Goal: Use online tool/utility: Utilize a website feature to perform a specific function

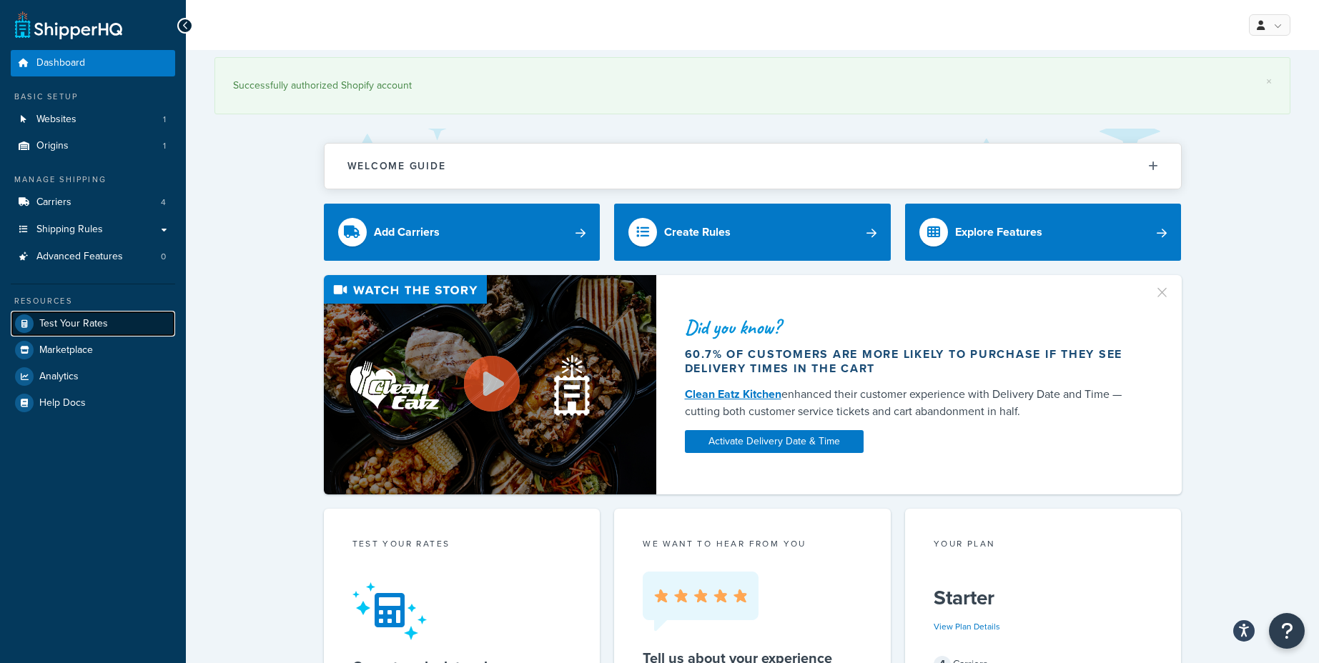
click at [70, 323] on span "Test Your Rates" at bounding box center [73, 324] width 69 height 12
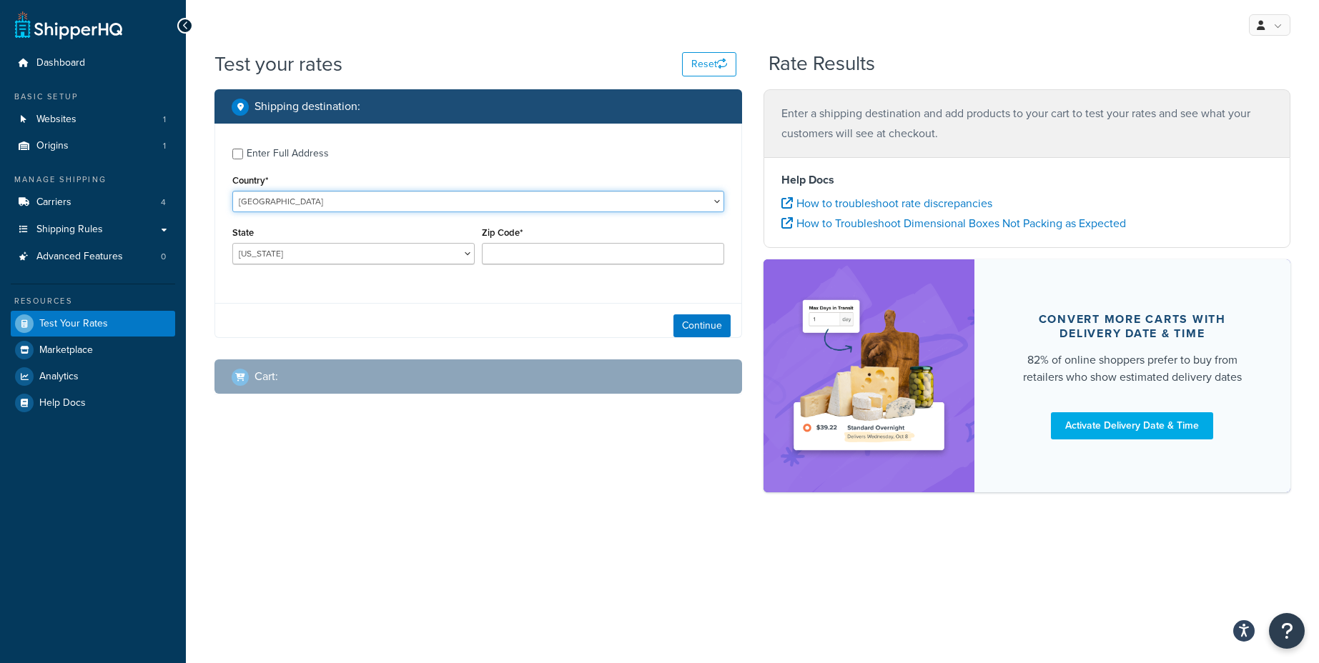
click at [314, 199] on select "[GEOGRAPHIC_DATA] [GEOGRAPHIC_DATA] [GEOGRAPHIC_DATA] [GEOGRAPHIC_DATA] [GEOGRA…" at bounding box center [478, 201] width 492 height 21
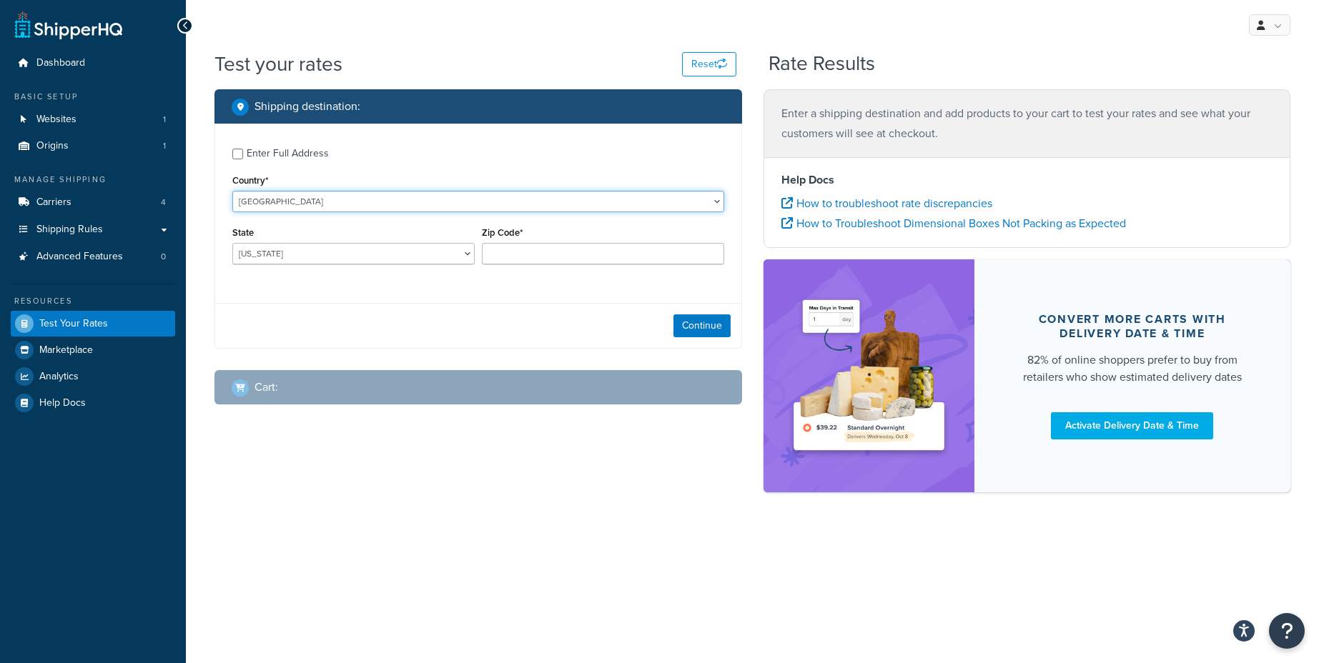
select select "GB"
click at [232, 191] on select "[GEOGRAPHIC_DATA] [GEOGRAPHIC_DATA] [GEOGRAPHIC_DATA] [GEOGRAPHIC_DATA] [GEOGRA…" at bounding box center [478, 201] width 492 height 21
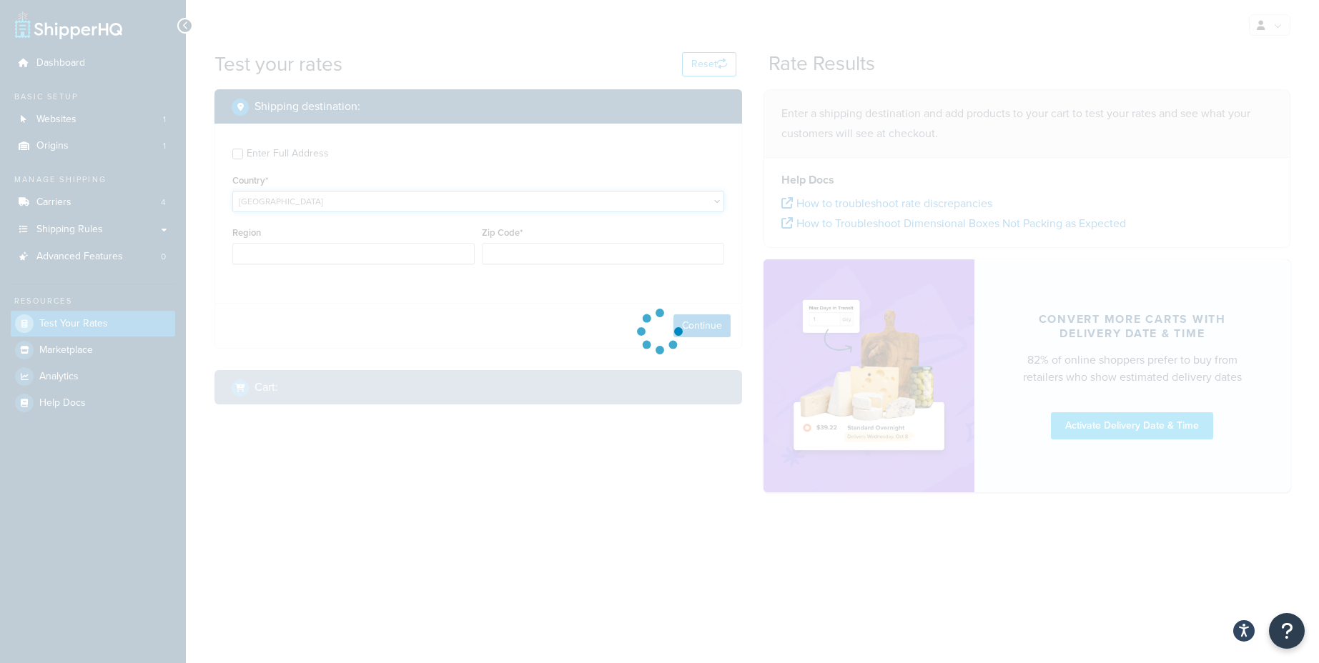
type input "AL"
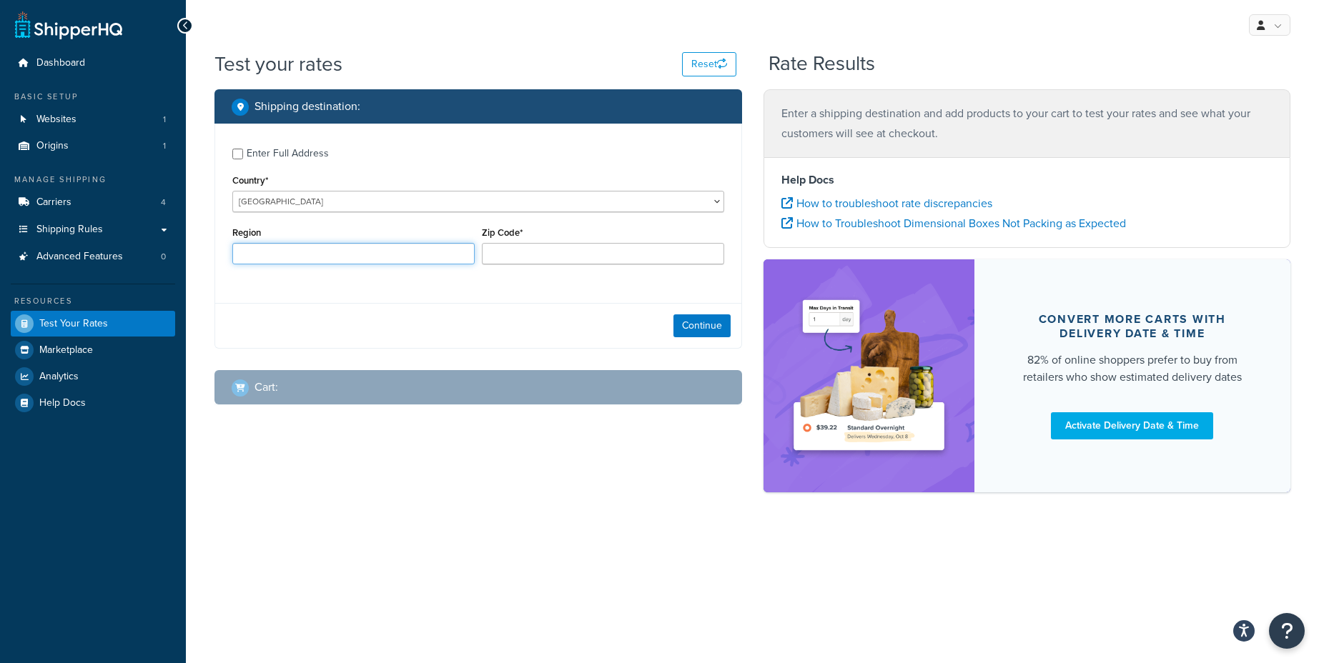
click at [302, 260] on input "Region" at bounding box center [353, 253] width 242 height 21
click at [540, 253] on input "Zip Code*" at bounding box center [603, 253] width 242 height 21
click at [704, 322] on div "Continue" at bounding box center [478, 325] width 526 height 45
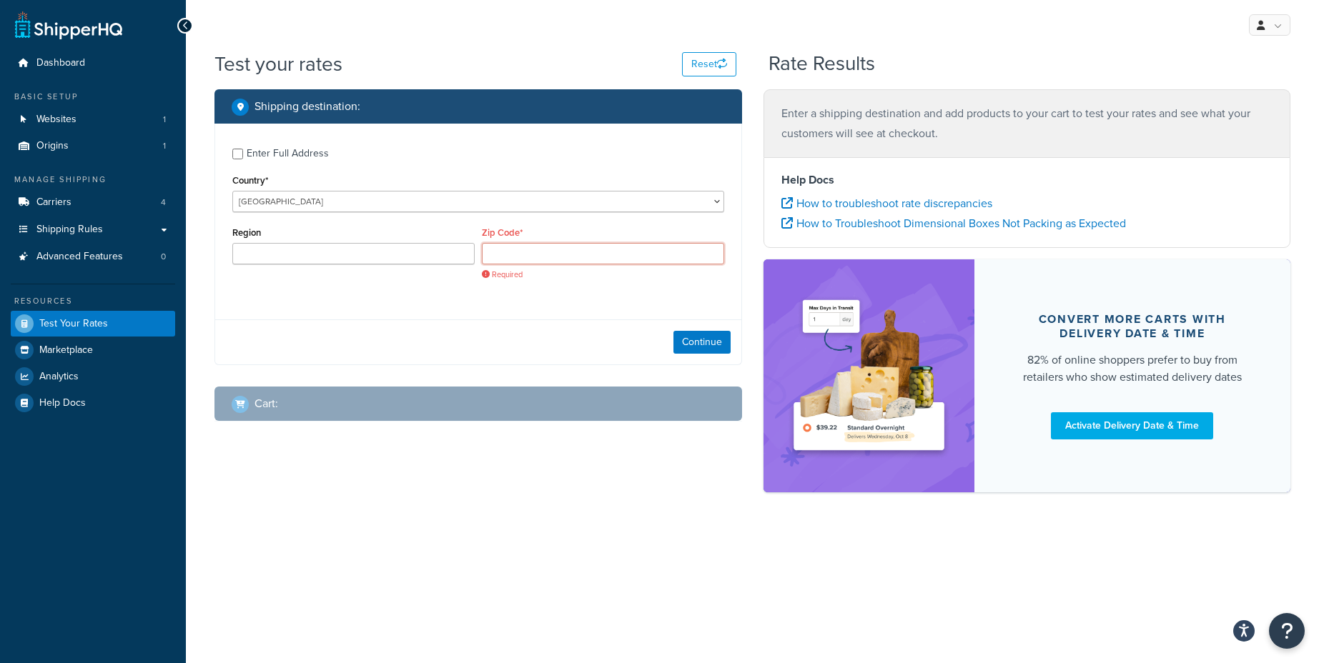
click at [516, 254] on input "Zip Code*" at bounding box center [603, 253] width 242 height 21
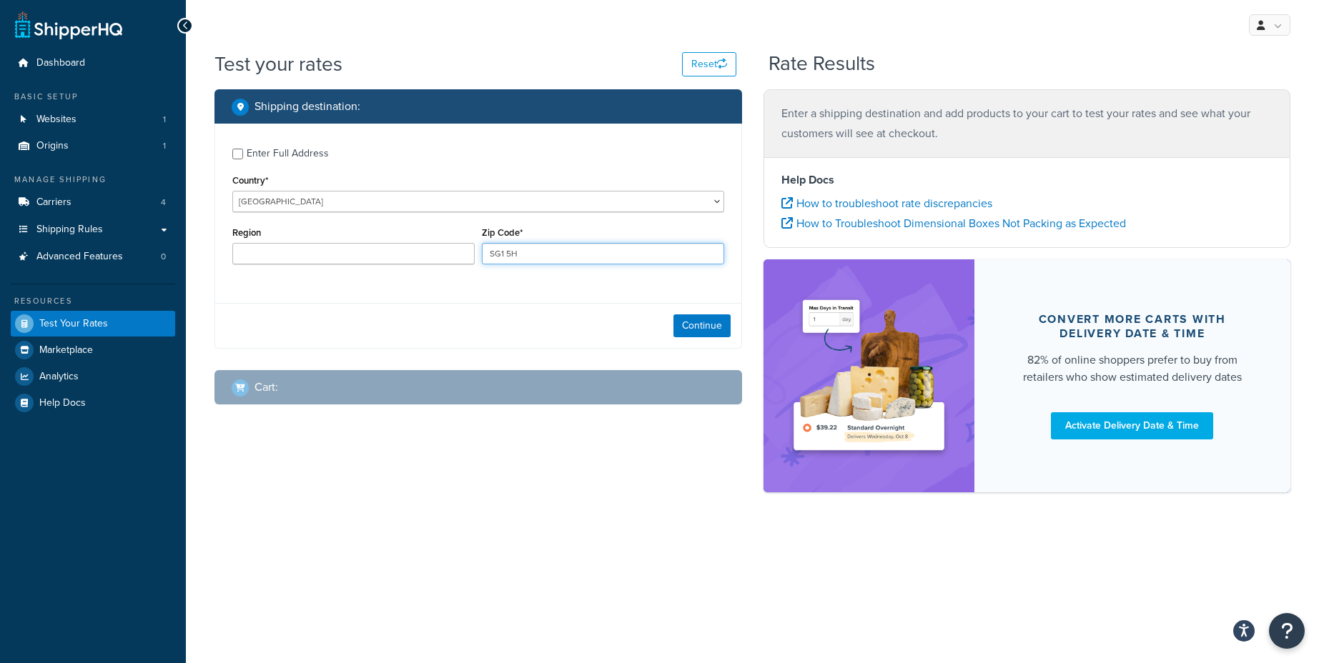
type input "SG1 5HR"
type input "[GEOGRAPHIC_DATA]"
type input "SG1 5HR"
click at [685, 324] on button "Continue" at bounding box center [701, 325] width 57 height 23
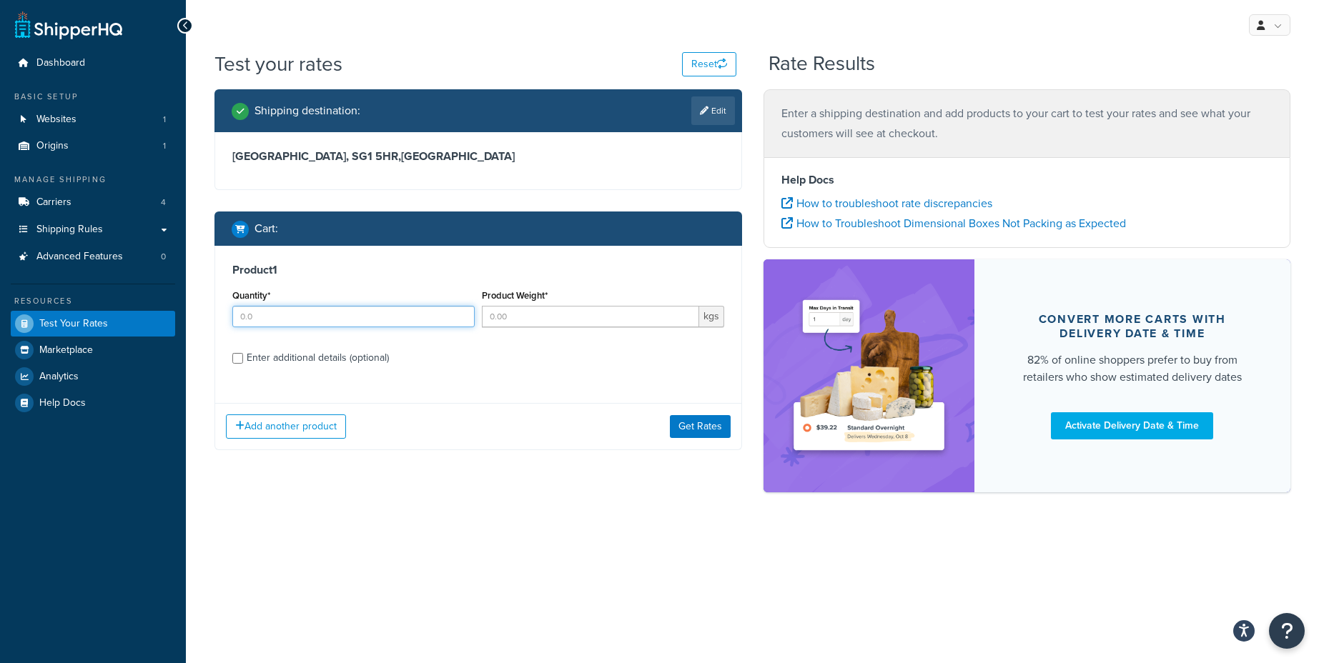
click at [282, 321] on input "Quantity*" at bounding box center [353, 316] width 242 height 21
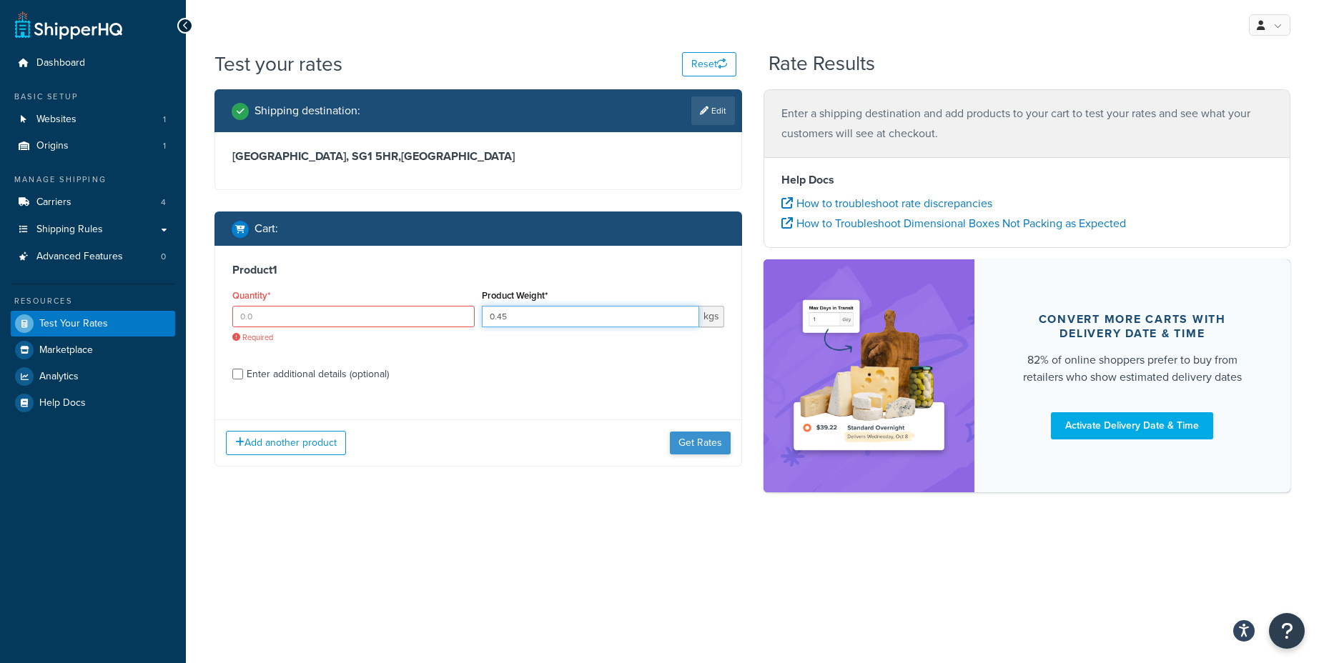
type input "0.45"
click at [703, 446] on button "Get Rates" at bounding box center [700, 443] width 61 height 23
click at [306, 324] on input "Quantity*" at bounding box center [353, 316] width 242 height 21
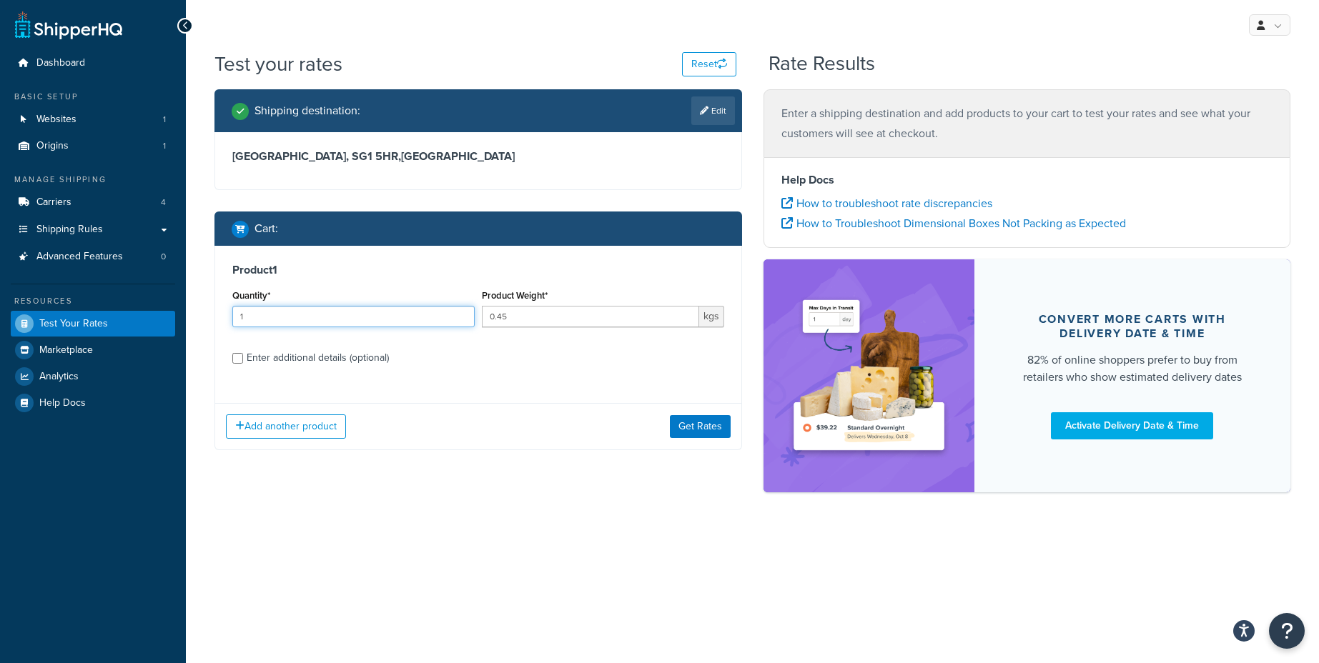
type input "1"
click at [436, 377] on div "Product 1 Quantity* 1 Product Weight* 0.45 kgs Enter additional details (option…" at bounding box center [478, 319] width 526 height 147
click at [701, 431] on button "Get Rates" at bounding box center [700, 426] width 61 height 23
